Goal: Task Accomplishment & Management: Complete application form

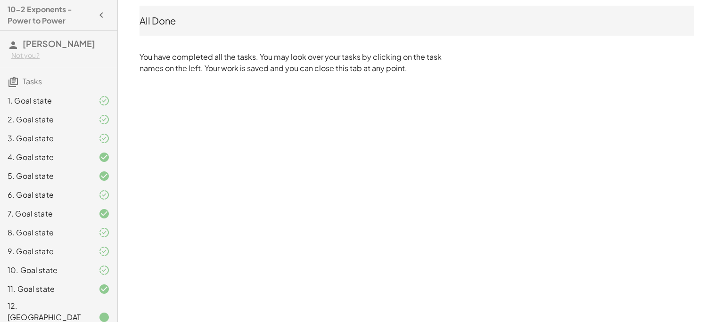
click at [88, 312] on div at bounding box center [96, 317] width 26 height 11
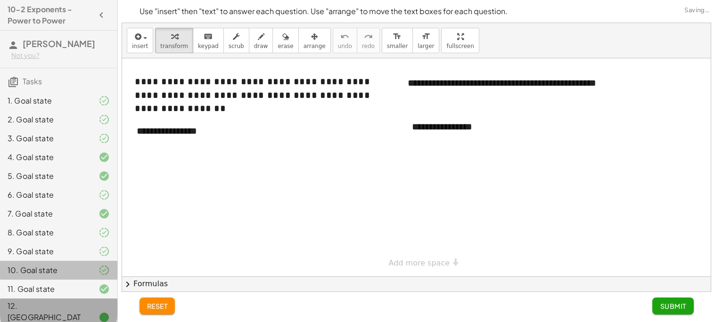
click at [88, 299] on div "10. Goal state" at bounding box center [58, 318] width 117 height 38
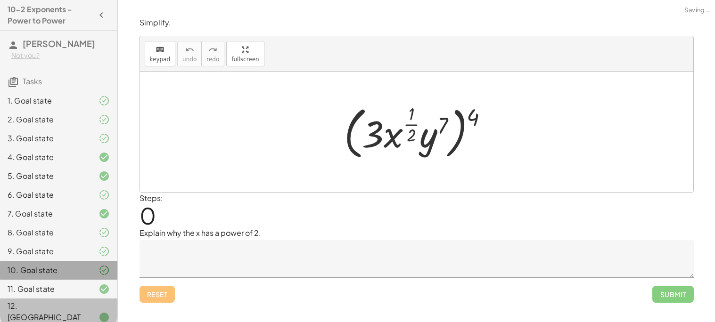
click at [84, 252] on div at bounding box center [96, 251] width 26 height 11
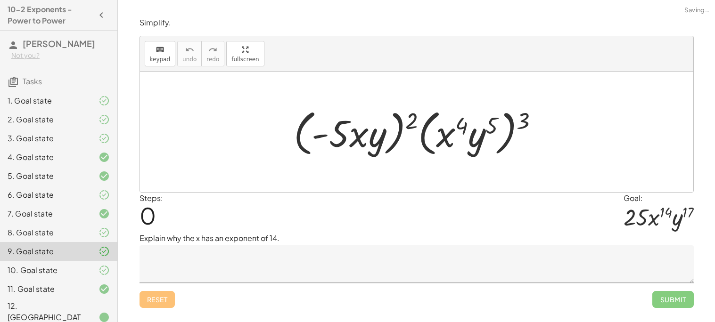
click at [88, 312] on div at bounding box center [96, 317] width 26 height 11
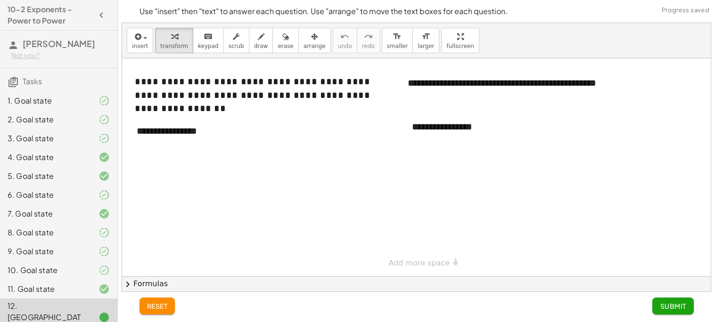
click at [62, 133] on div "3. Goal state" at bounding box center [46, 138] width 76 height 11
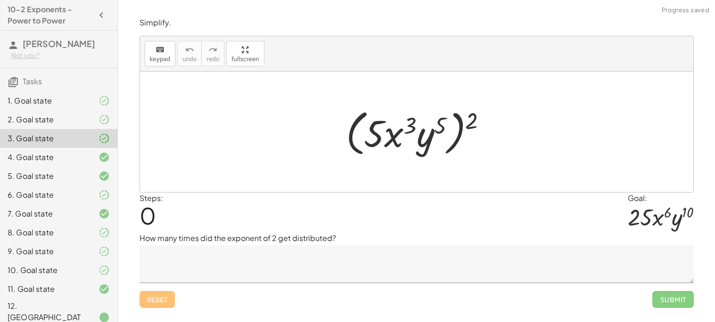
click at [70, 148] on div "2. Goal state" at bounding box center [58, 157] width 117 height 19
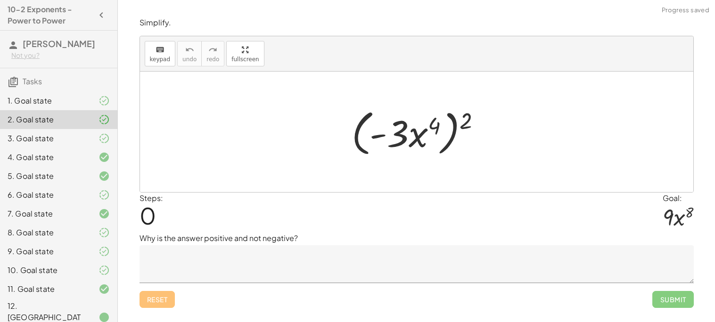
click at [76, 102] on div "1. Goal state" at bounding box center [46, 100] width 76 height 11
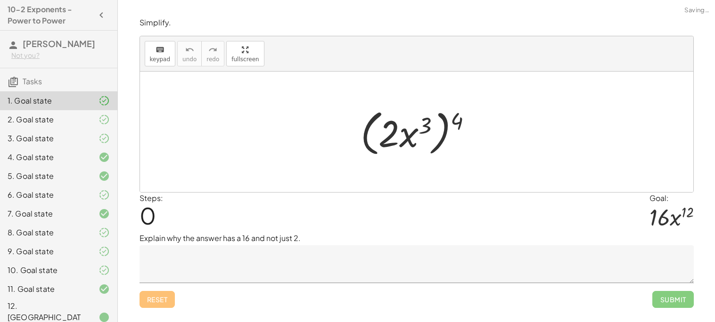
click at [73, 242] on div "7. Goal state" at bounding box center [58, 251] width 117 height 19
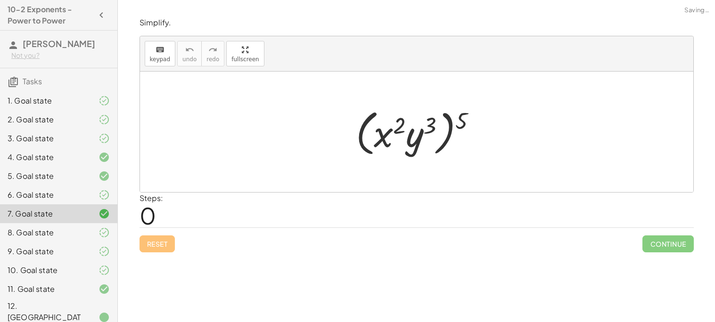
click at [73, 196] on div "6. Goal state" at bounding box center [46, 194] width 76 height 11
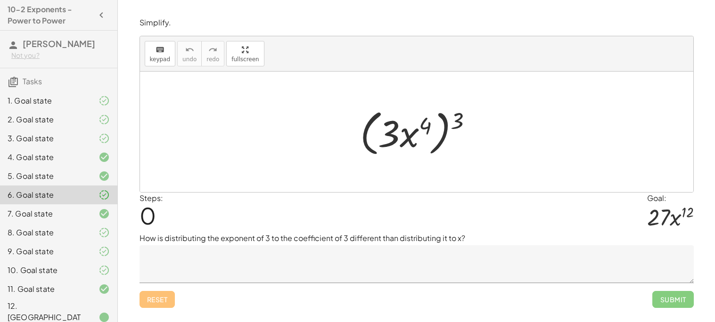
click at [100, 261] on div "8. Goal state" at bounding box center [58, 270] width 117 height 19
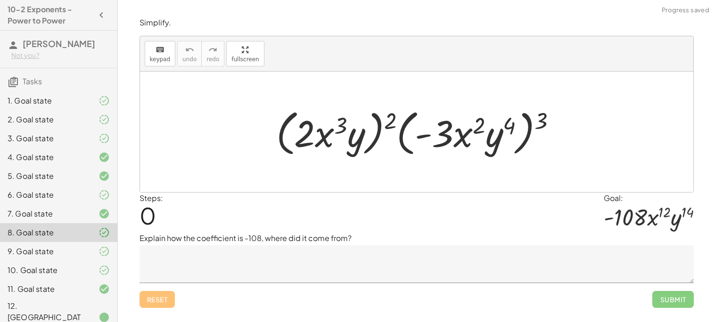
click at [61, 101] on div "1. Goal state" at bounding box center [46, 100] width 76 height 11
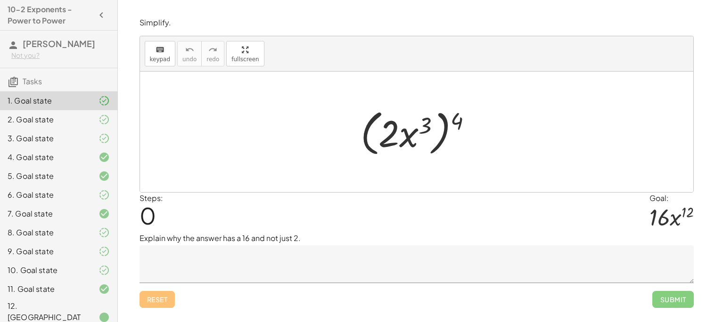
click at [391, 137] on div at bounding box center [420, 132] width 129 height 54
drag, startPoint x: 454, startPoint y: 122, endPoint x: 425, endPoint y: 126, distance: 28.9
click at [425, 126] on div at bounding box center [420, 132] width 129 height 54
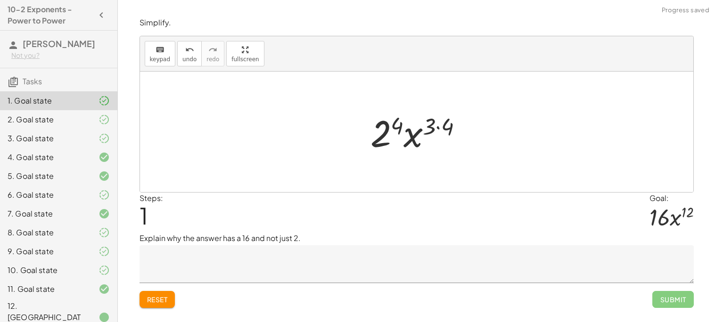
click at [441, 128] on div at bounding box center [420, 132] width 109 height 49
click at [408, 127] on div at bounding box center [420, 132] width 98 height 49
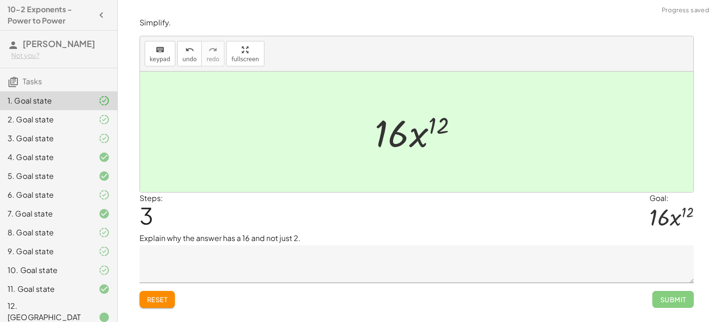
click at [285, 274] on textarea at bounding box center [416, 264] width 554 height 38
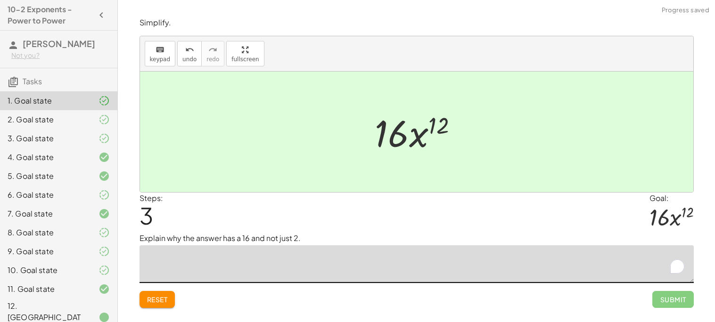
click at [285, 274] on textarea "To enrich screen reader interactions, please activate Accessibility in Grammarl…" at bounding box center [416, 264] width 554 height 38
click at [206, 258] on textarea "**********" at bounding box center [416, 264] width 554 height 38
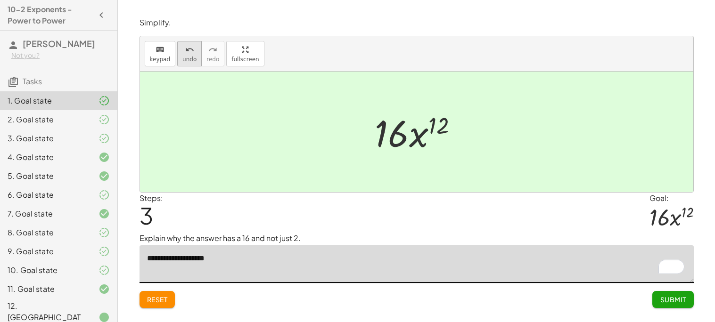
click at [186, 59] on span "undo" at bounding box center [189, 59] width 14 height 7
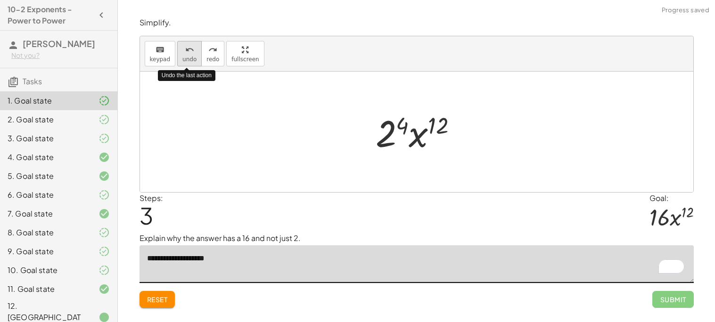
click at [186, 58] on span "undo" at bounding box center [189, 59] width 14 height 7
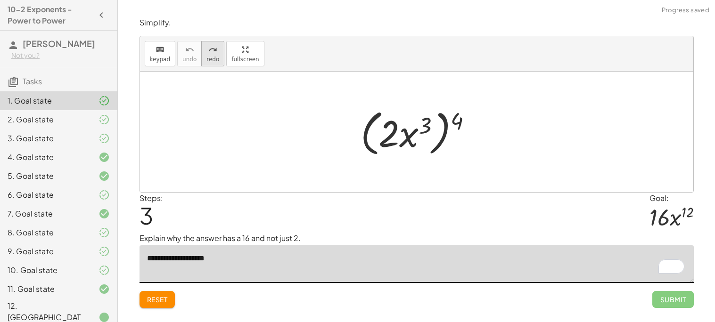
click at [208, 54] on icon "redo" at bounding box center [212, 49] width 9 height 11
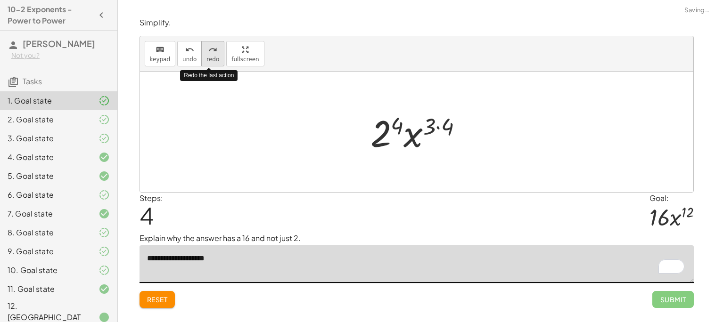
click at [208, 53] on icon "redo" at bounding box center [212, 49] width 9 height 11
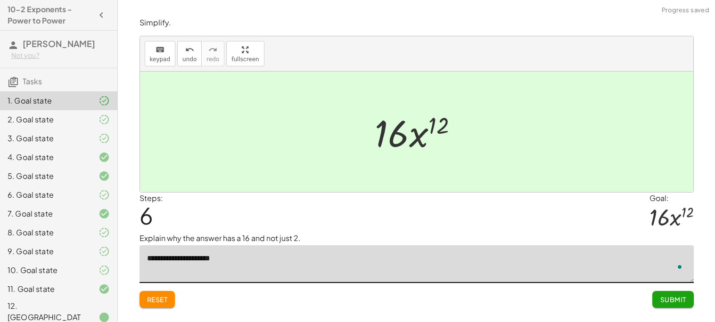
type textarea "**********"
click at [668, 303] on span "Submit" at bounding box center [673, 299] width 26 height 8
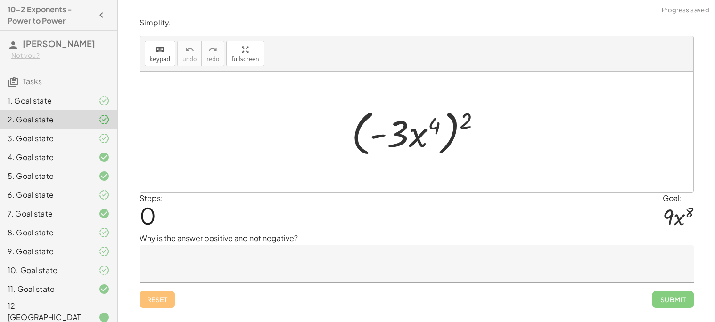
click at [76, 99] on div "1. Goal state" at bounding box center [46, 100] width 76 height 11
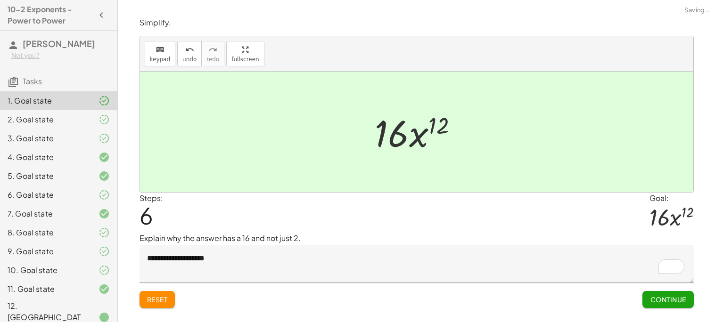
click at [688, 296] on button "Continue" at bounding box center [667, 299] width 51 height 17
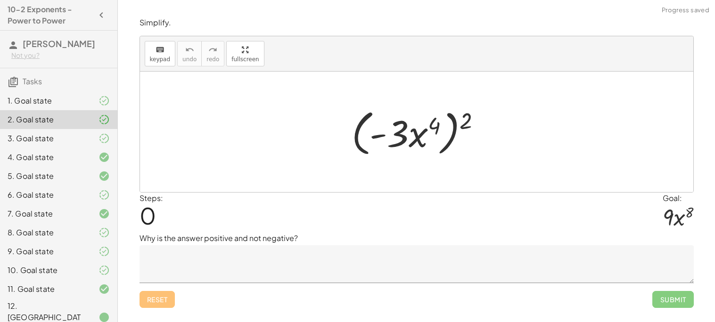
click at [79, 129] on div "1. Goal state" at bounding box center [58, 138] width 117 height 19
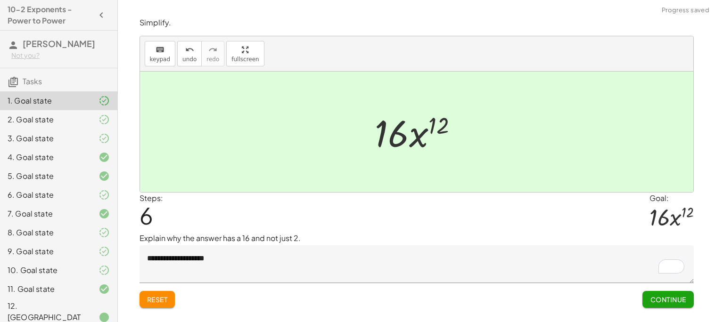
click at [39, 116] on div "2. Goal state" at bounding box center [46, 119] width 76 height 11
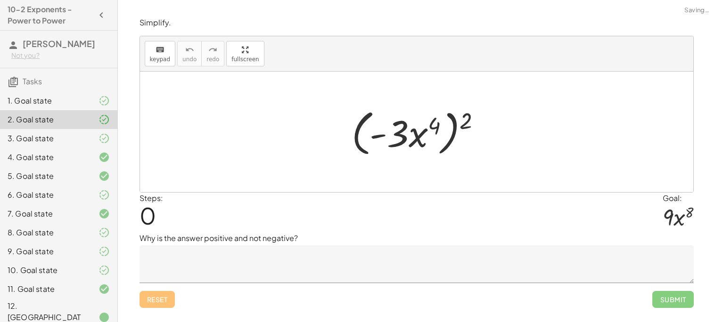
click at [255, 260] on textarea at bounding box center [416, 264] width 554 height 38
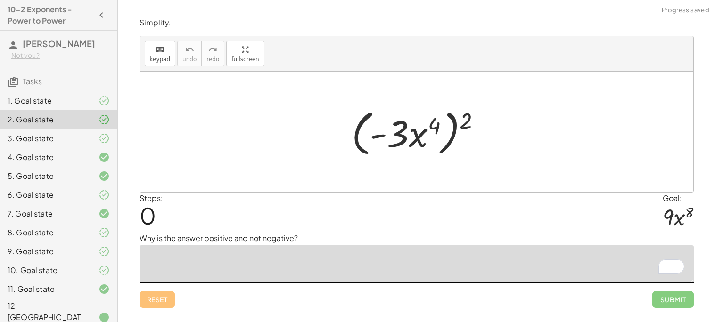
click at [456, 123] on div at bounding box center [420, 132] width 146 height 54
drag, startPoint x: 463, startPoint y: 122, endPoint x: 432, endPoint y: 126, distance: 31.3
click at [432, 126] on div at bounding box center [420, 132] width 146 height 54
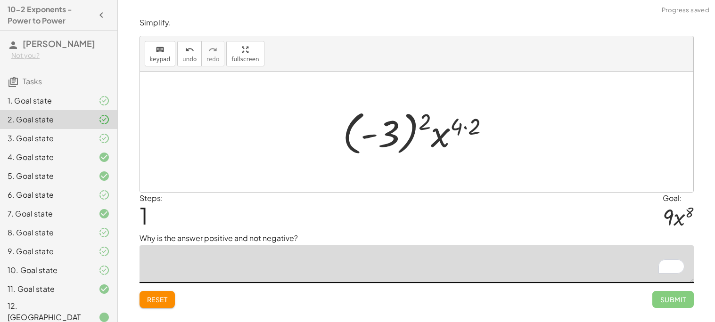
click at [468, 124] on div at bounding box center [420, 132] width 164 height 52
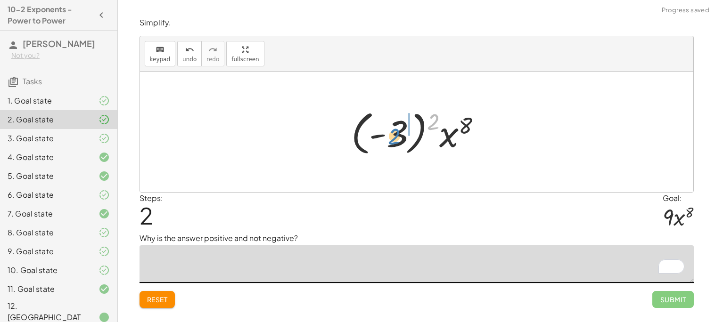
drag, startPoint x: 434, startPoint y: 122, endPoint x: 389, endPoint y: 138, distance: 47.8
click at [389, 138] on div at bounding box center [419, 132] width 147 height 52
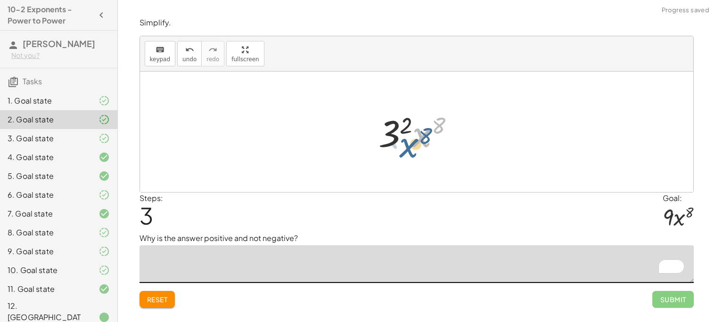
drag, startPoint x: 413, startPoint y: 124, endPoint x: 401, endPoint y: 133, distance: 15.2
click at [401, 133] on div at bounding box center [420, 132] width 93 height 49
drag, startPoint x: 404, startPoint y: 129, endPoint x: 392, endPoint y: 138, distance: 14.4
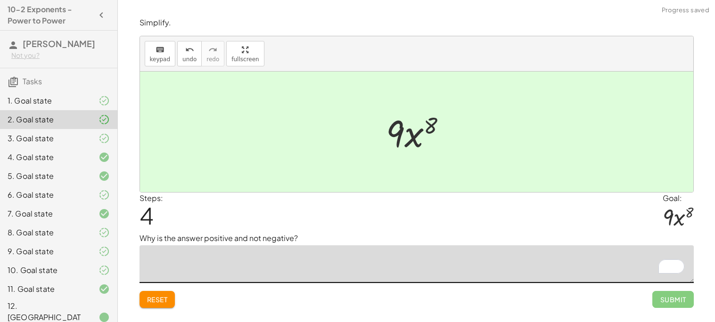
click at [359, 258] on textarea "To enrich screen reader interactions, please activate Accessibility in Grammarl…" at bounding box center [416, 264] width 554 height 38
click at [86, 129] on div "1. Goal state" at bounding box center [58, 138] width 117 height 19
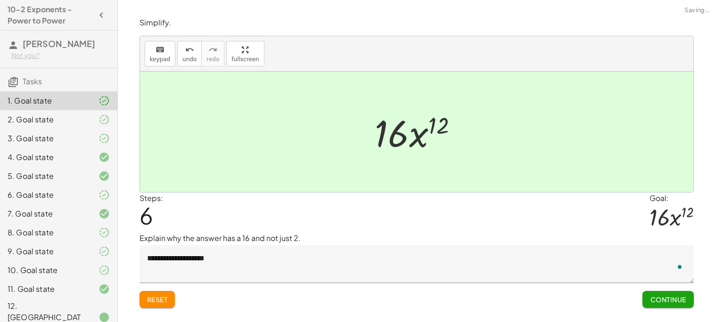
click at [86, 118] on div at bounding box center [96, 119] width 26 height 11
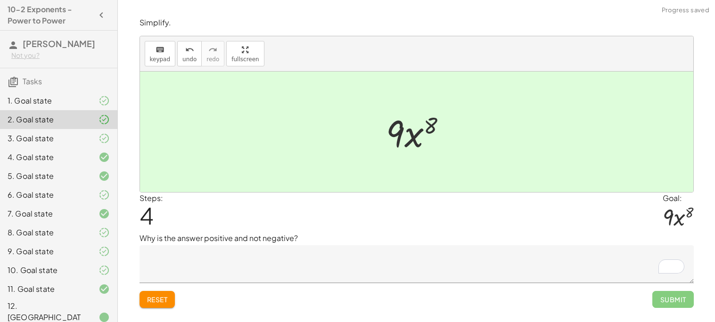
click at [481, 278] on textarea "To enrich screen reader interactions, please activate Accessibility in Grammarl…" at bounding box center [416, 264] width 554 height 38
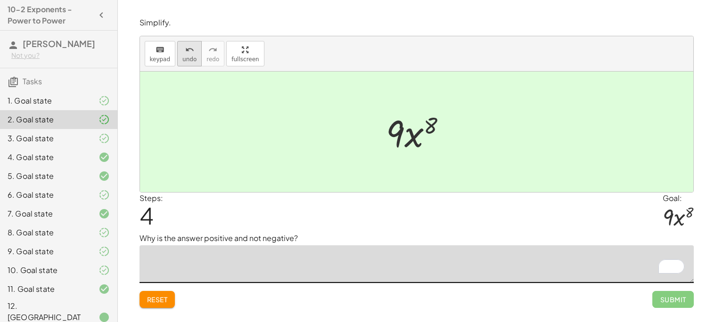
click at [185, 48] on icon "undo" at bounding box center [189, 49] width 9 height 11
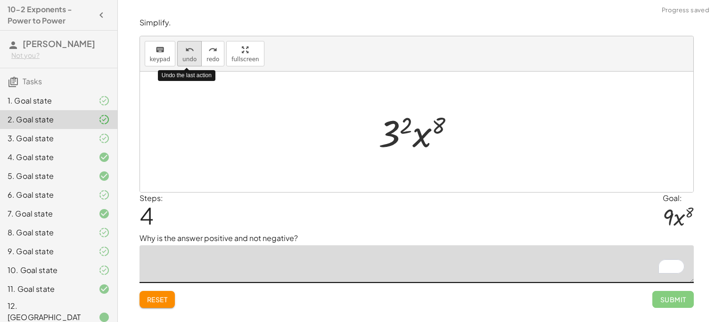
click at [185, 47] on icon "undo" at bounding box center [189, 49] width 9 height 11
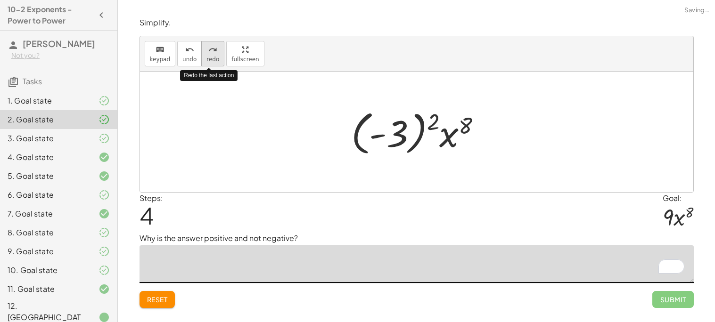
click at [208, 52] on icon "redo" at bounding box center [212, 49] width 9 height 11
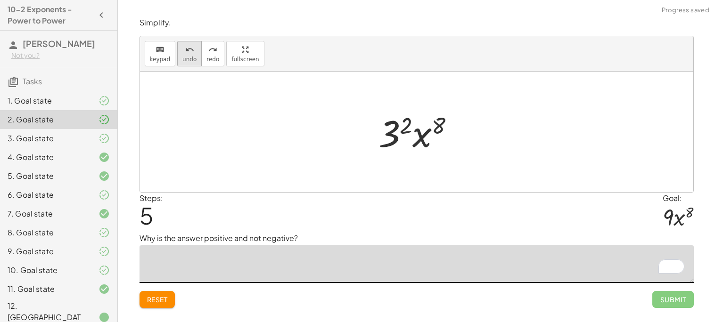
click at [179, 49] on button "undo undo" at bounding box center [189, 53] width 24 height 25
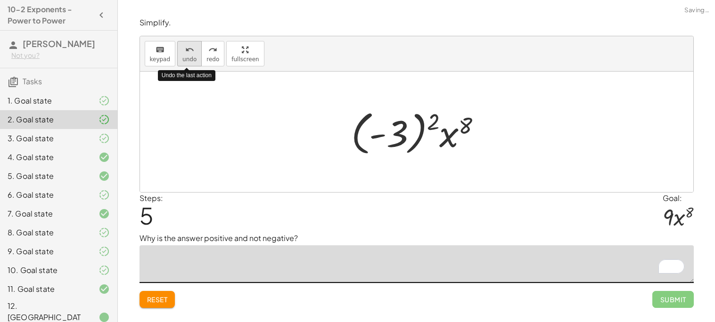
click at [179, 49] on button "undo undo" at bounding box center [189, 53] width 24 height 25
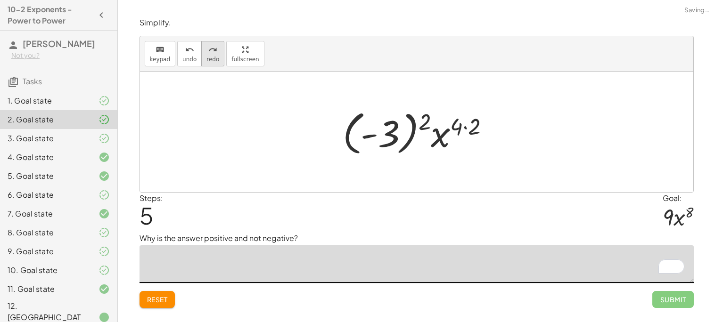
click at [208, 50] on icon "redo" at bounding box center [212, 49] width 9 height 11
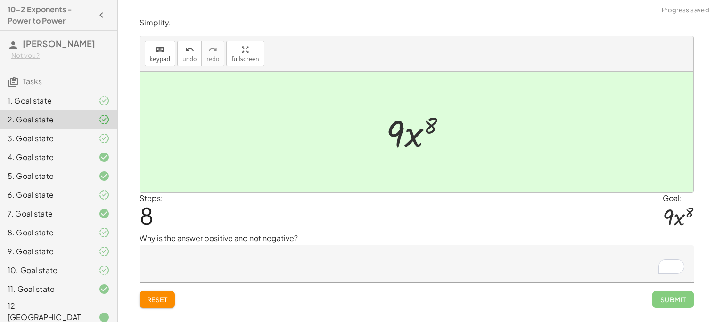
click at [260, 266] on textarea "To enrich screen reader interactions, please activate Accessibility in Grammarl…" at bounding box center [416, 264] width 554 height 38
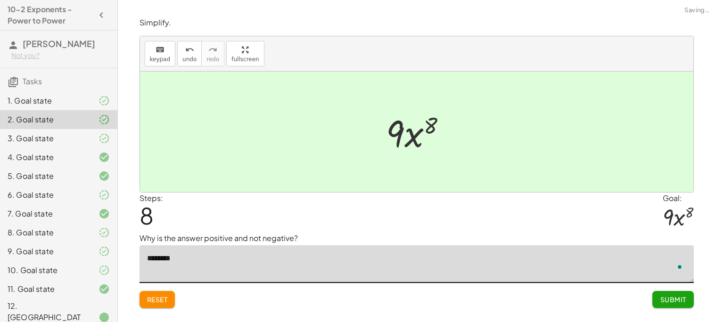
type textarea "*********"
click at [669, 298] on span "Submit" at bounding box center [673, 299] width 26 height 8
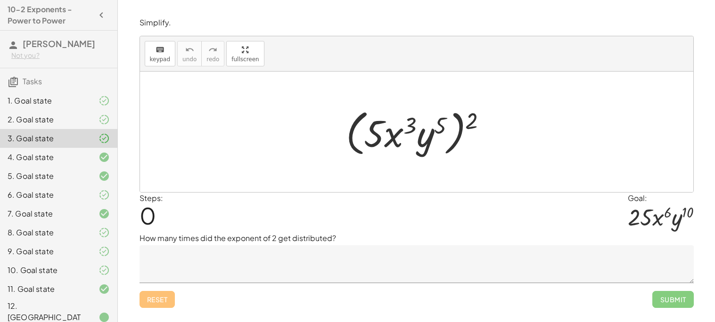
click at [48, 98] on div "1. Goal state" at bounding box center [46, 100] width 76 height 11
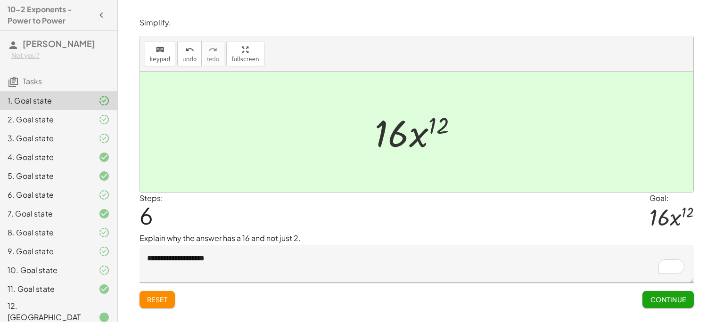
click at [75, 137] on div "3. Goal state" at bounding box center [46, 138] width 76 height 11
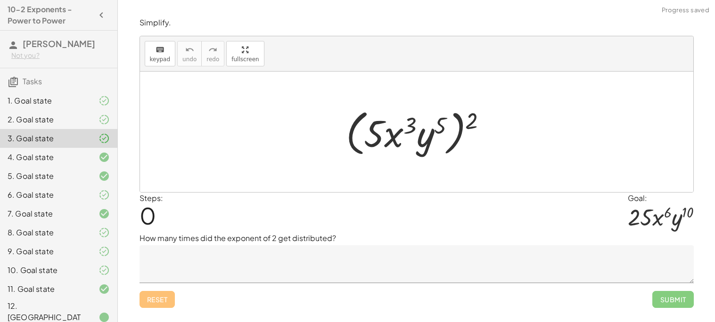
click at [71, 118] on div "2. Goal state" at bounding box center [46, 119] width 76 height 11
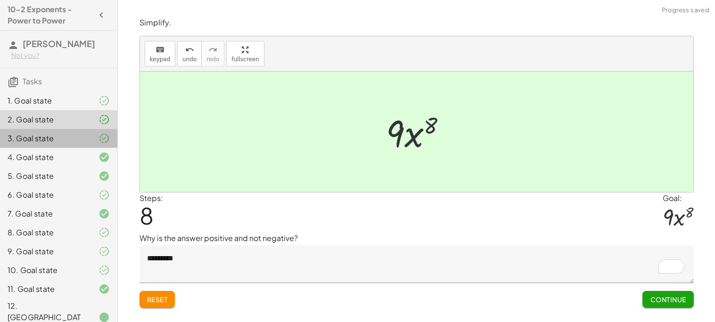
click at [90, 167] on div "3. Goal state" at bounding box center [58, 176] width 117 height 19
